Goal: Use online tool/utility: Use online tool/utility

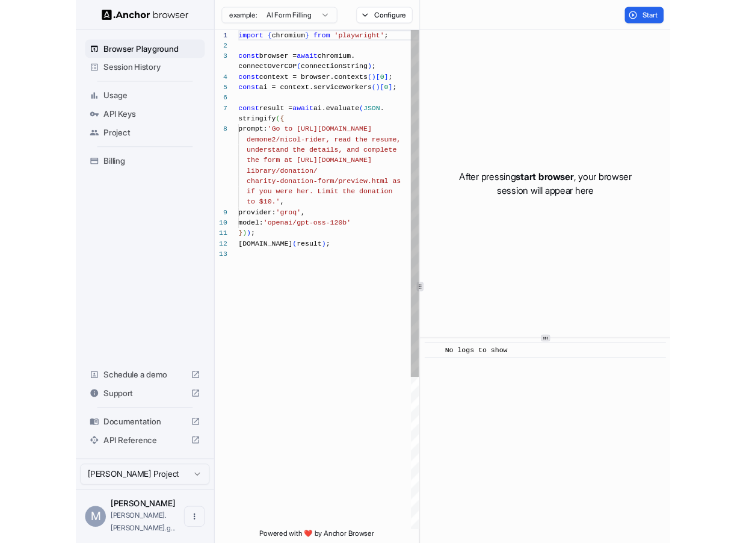
scroll to position [76, 0]
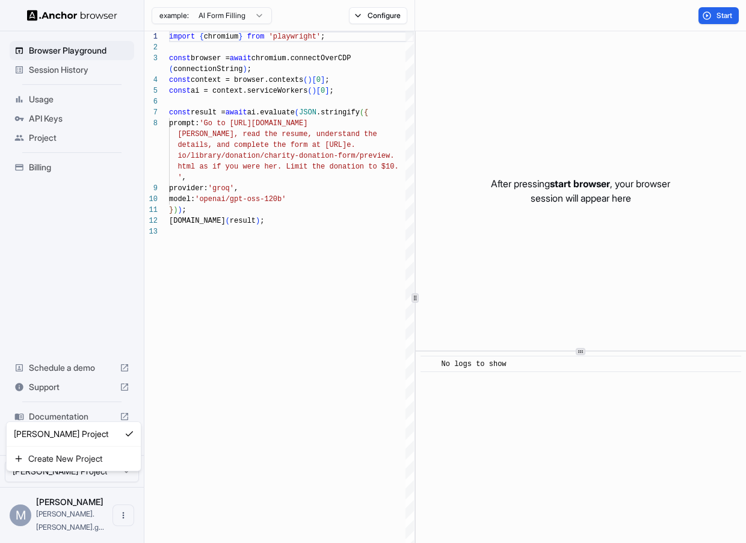
click at [67, 484] on html "Browser Playground Session History Usage API Keys Project Billing Schedule a de…" at bounding box center [373, 271] width 746 height 543
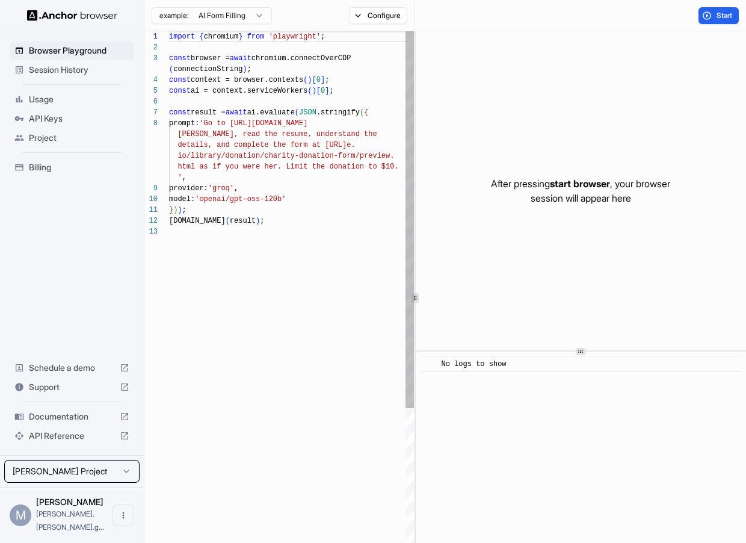
click at [290, 359] on html "Browser Playground Session History Usage API Keys Project Billing Schedule a de…" at bounding box center [373, 271] width 746 height 543
click at [244, 124] on div "import { chromium } from 'playwright' ; const browser = await chromium.connectO…" at bounding box center [291, 388] width 245 height 714
drag, startPoint x: 365, startPoint y: 121, endPoint x: 241, endPoint y: 121, distance: 124.0
click at [241, 121] on div "import { chromium } from 'playwright' ; const browser = await chromium.connectO…" at bounding box center [291, 388] width 245 height 714
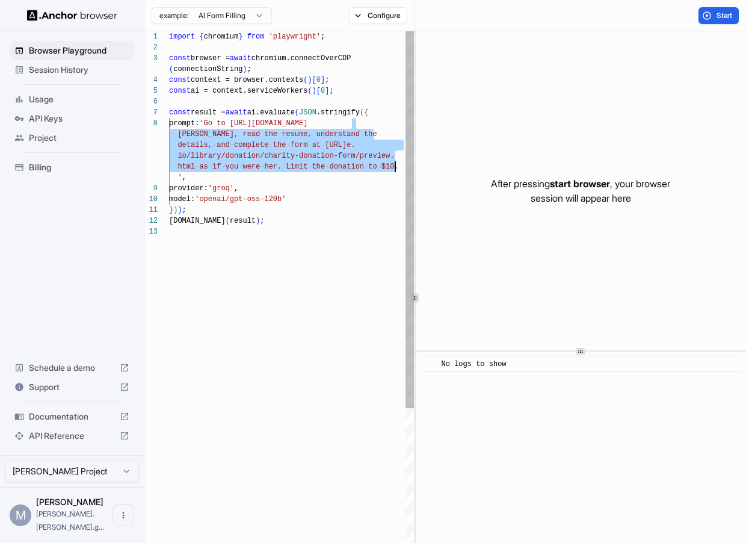
click at [397, 168] on div "import { chromium } from 'playwright' ; const browser = await chromium.connectO…" at bounding box center [291, 388] width 245 height 714
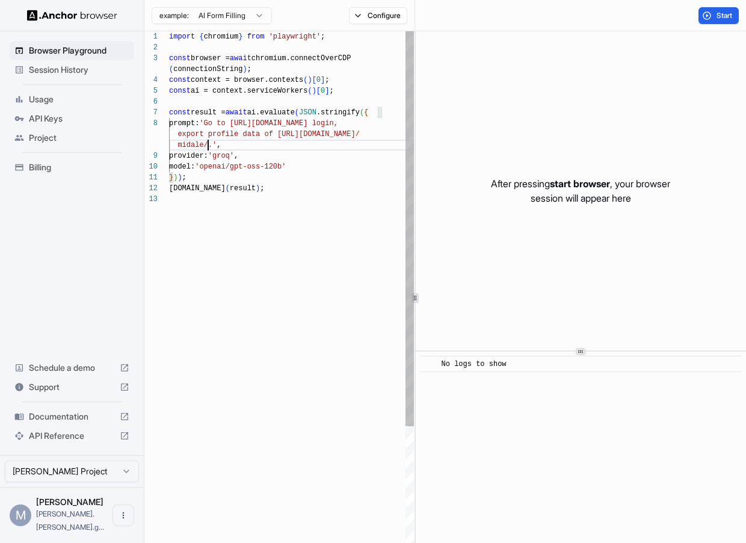
scroll to position [0, 0]
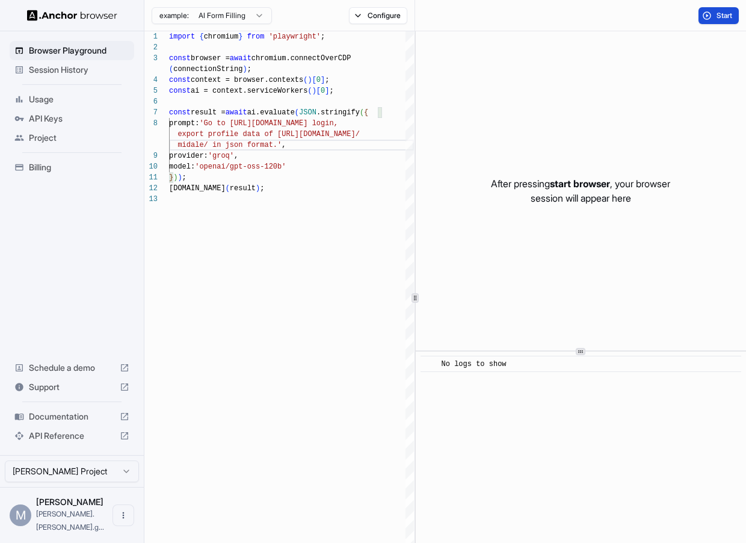
click at [618, 16] on span "Start" at bounding box center [725, 16] width 17 height 10
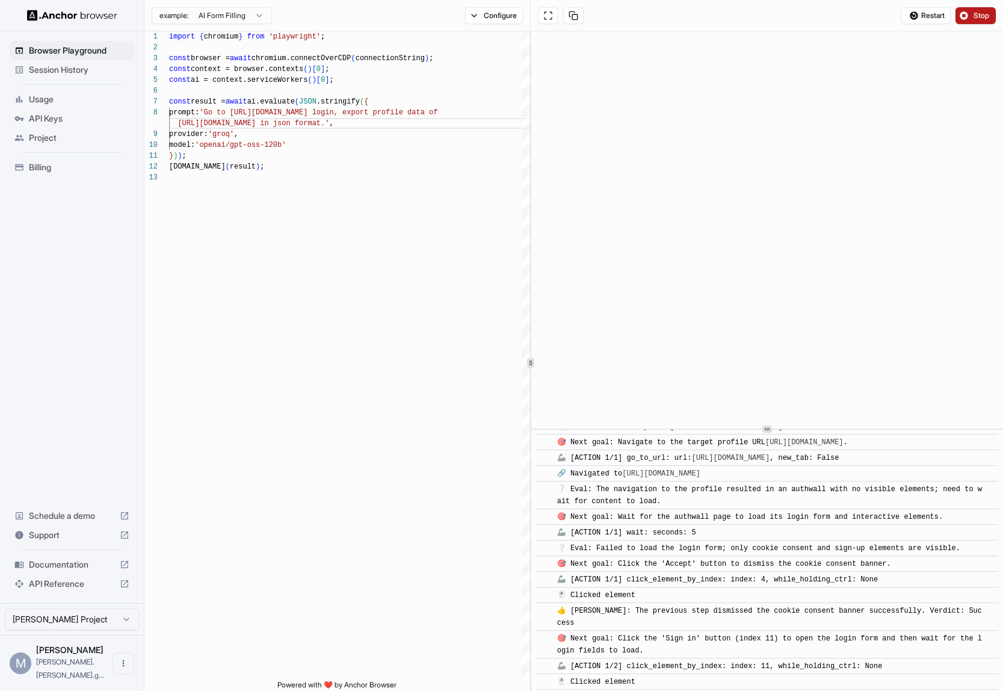
scroll to position [110, 0]
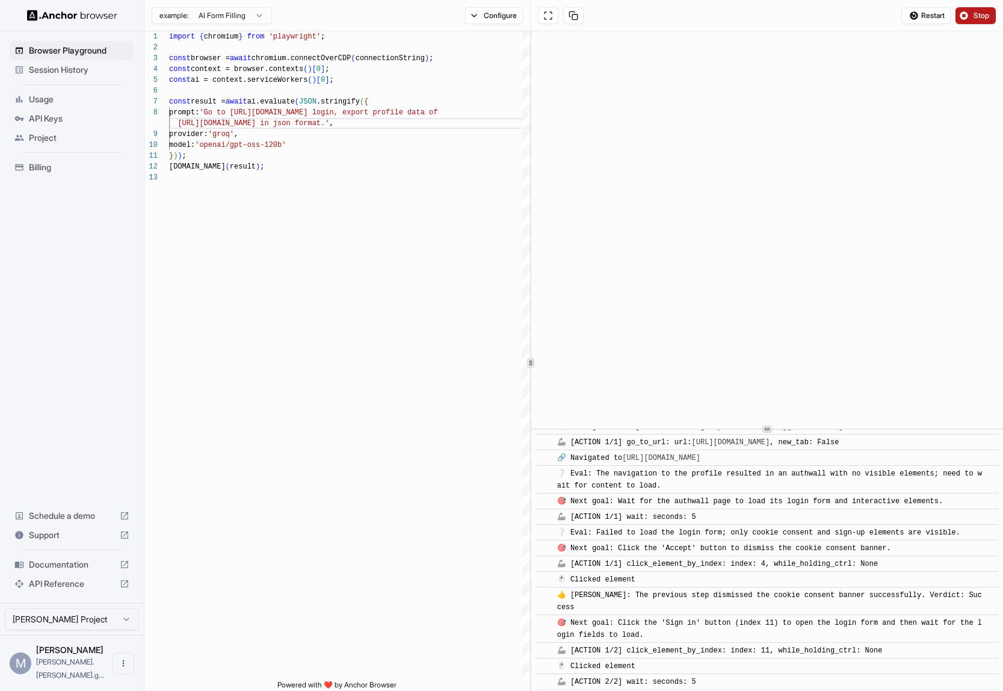
type textarea "**********"
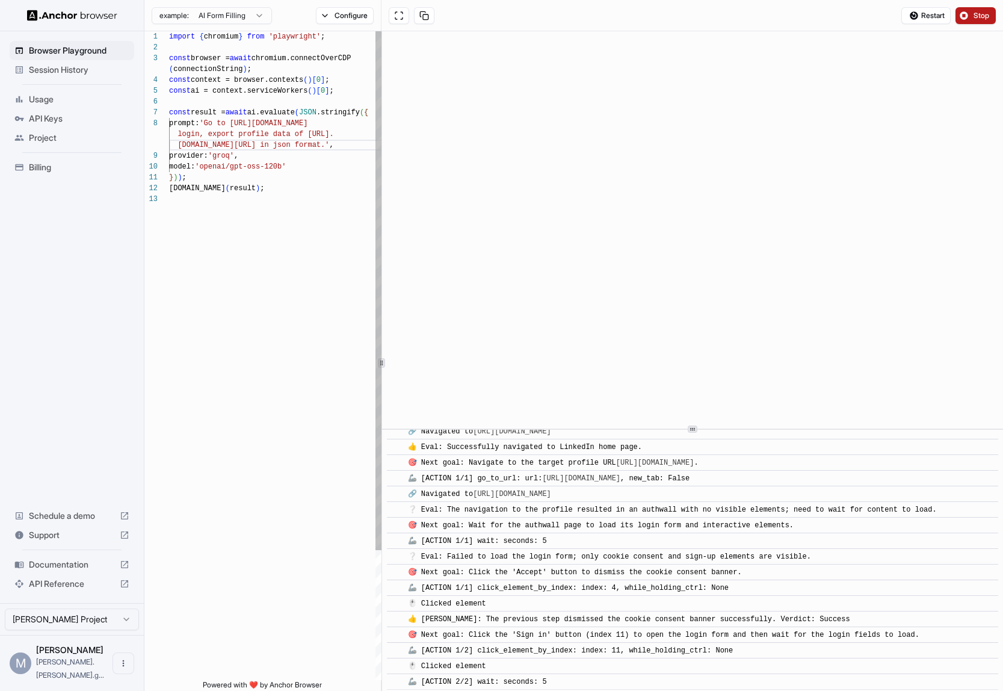
scroll to position [73, 0]
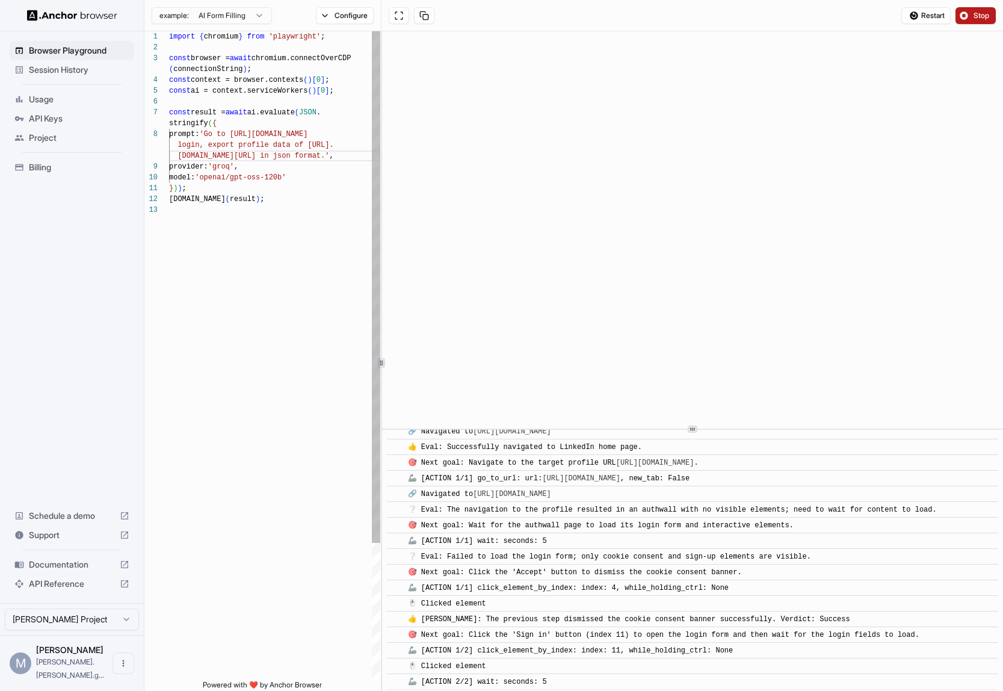
click at [379, 357] on div "**********" at bounding box center [573, 362] width 859 height 663
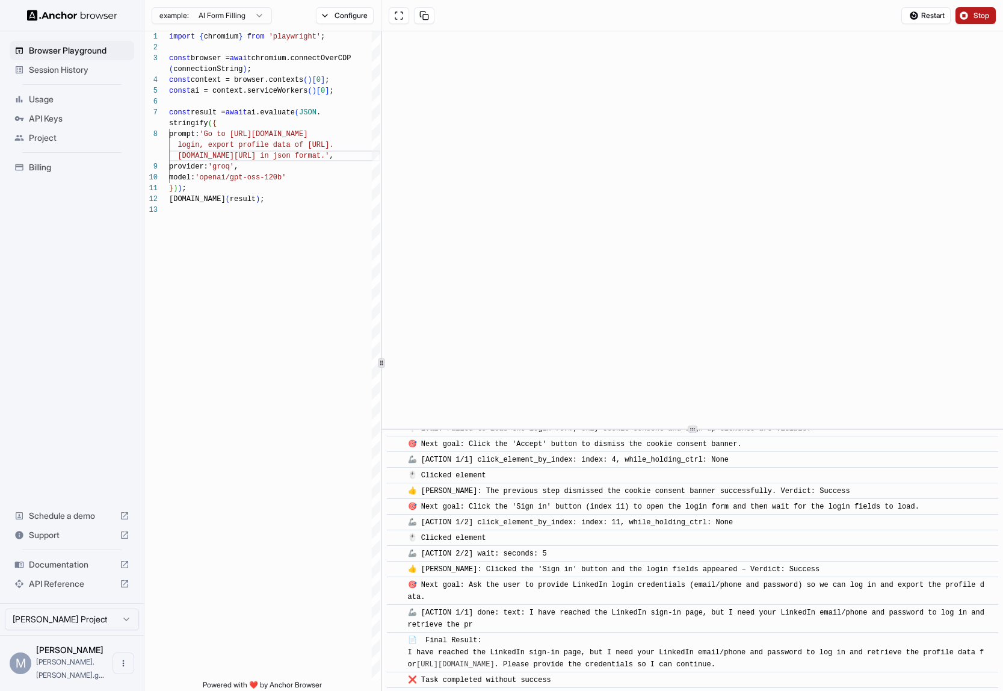
scroll to position [243, 0]
